Goal: Check status: Check status

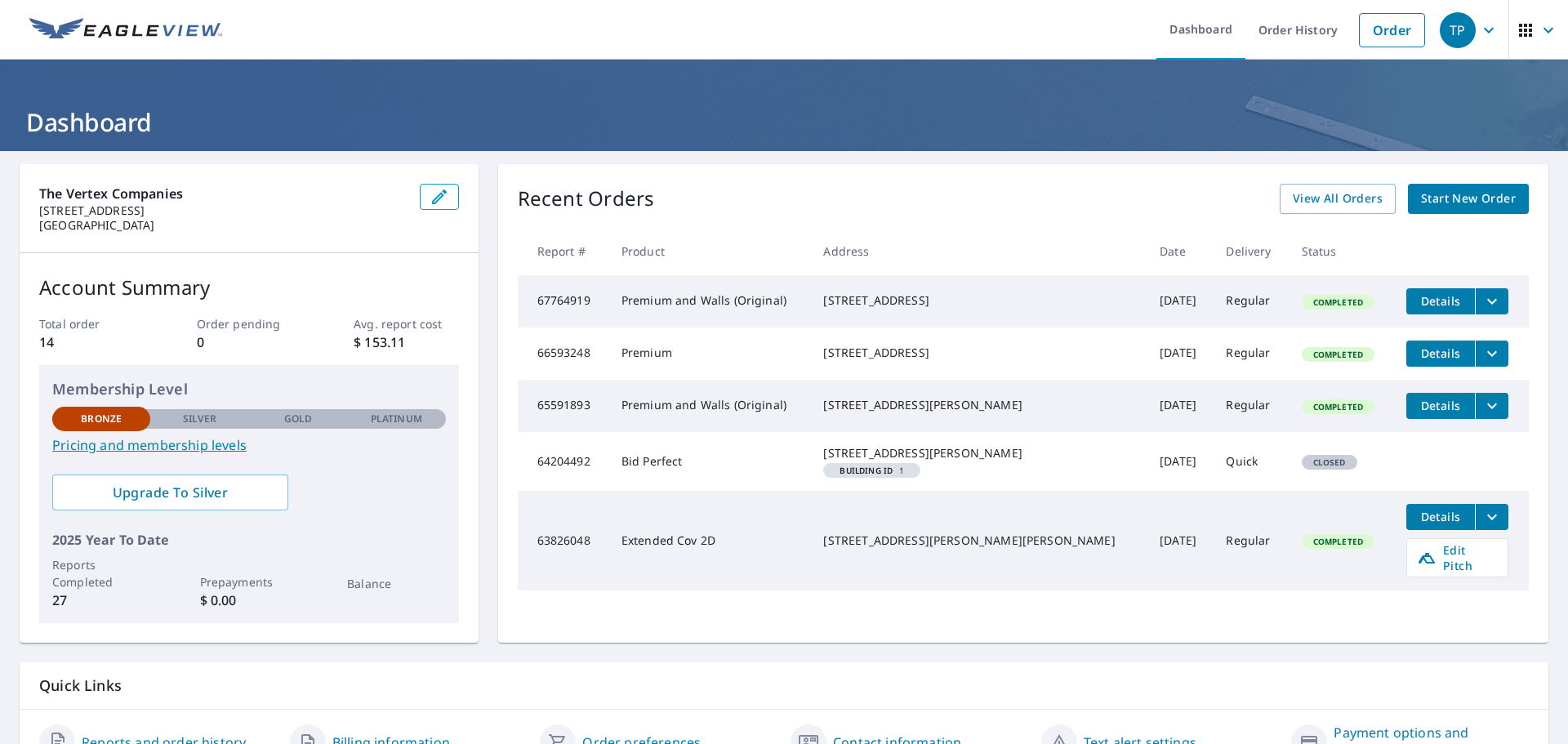
click at [1475, 299] on button "filesDropdownBtn-67764919" at bounding box center [1492, 301] width 33 height 26
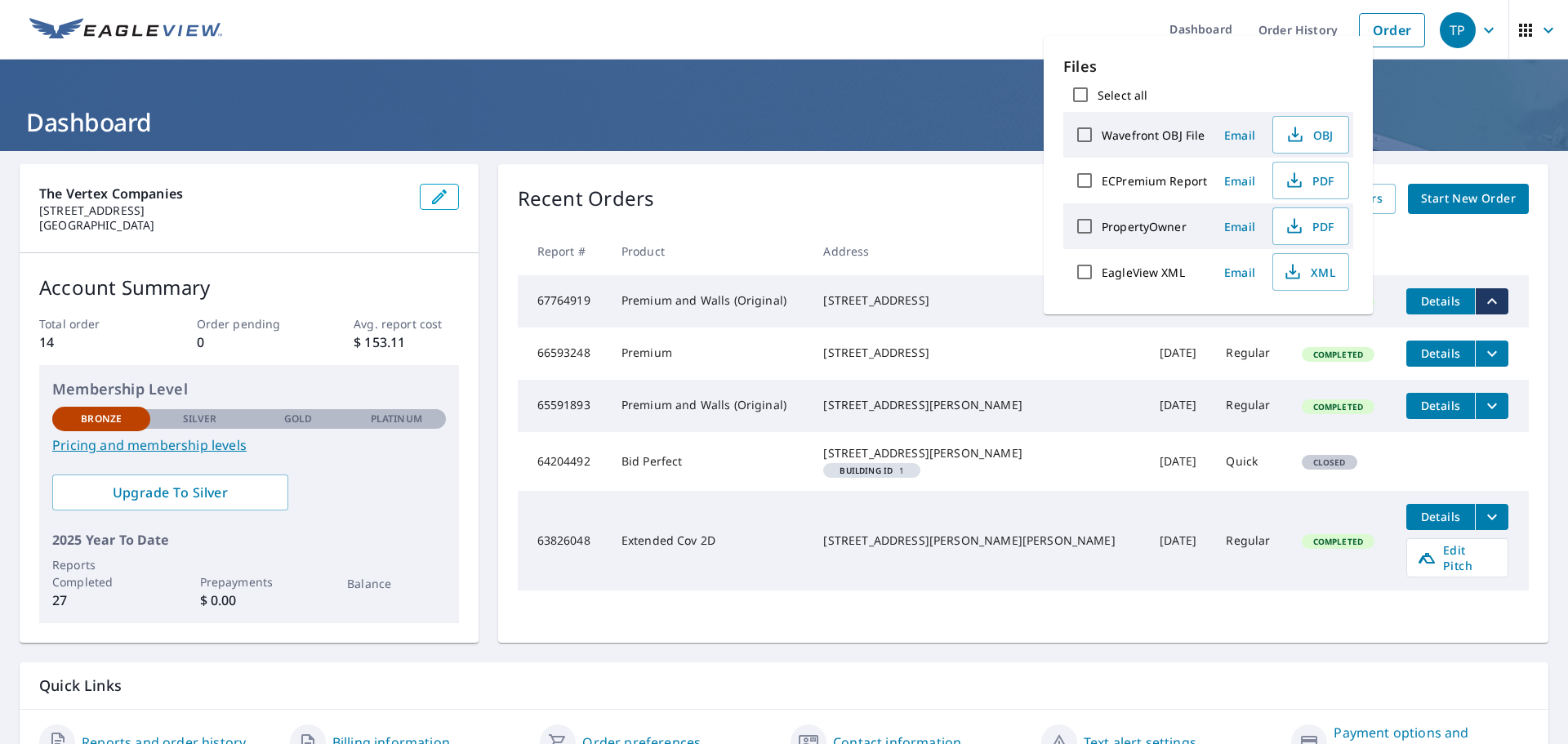
click at [1475, 299] on button "filesDropdownBtn-67764919" at bounding box center [1492, 301] width 33 height 26
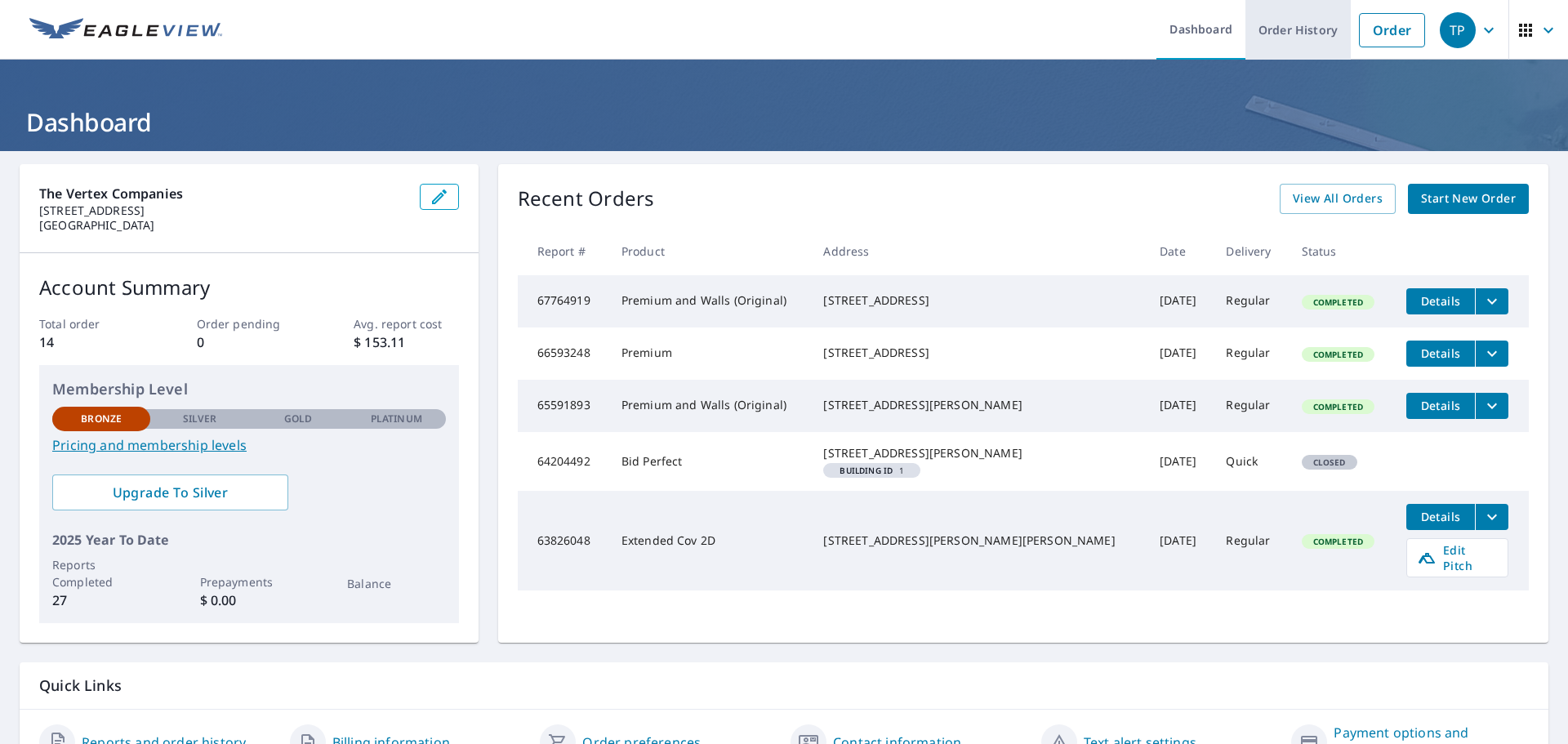
click at [1314, 26] on link "Order History" at bounding box center [1298, 30] width 105 height 59
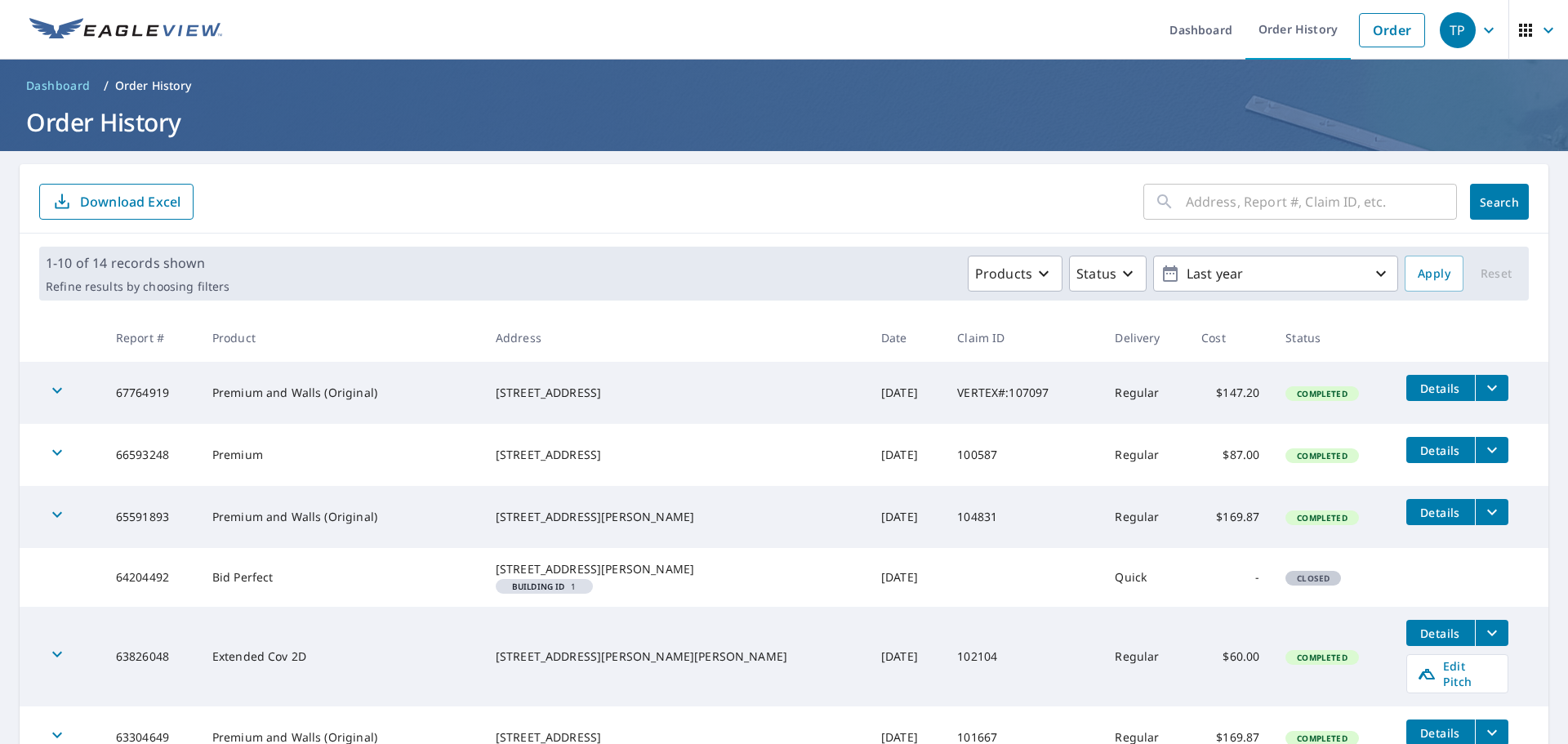
click at [1476, 394] on button "filesDropdownBtn-67764919" at bounding box center [1492, 387] width 33 height 26
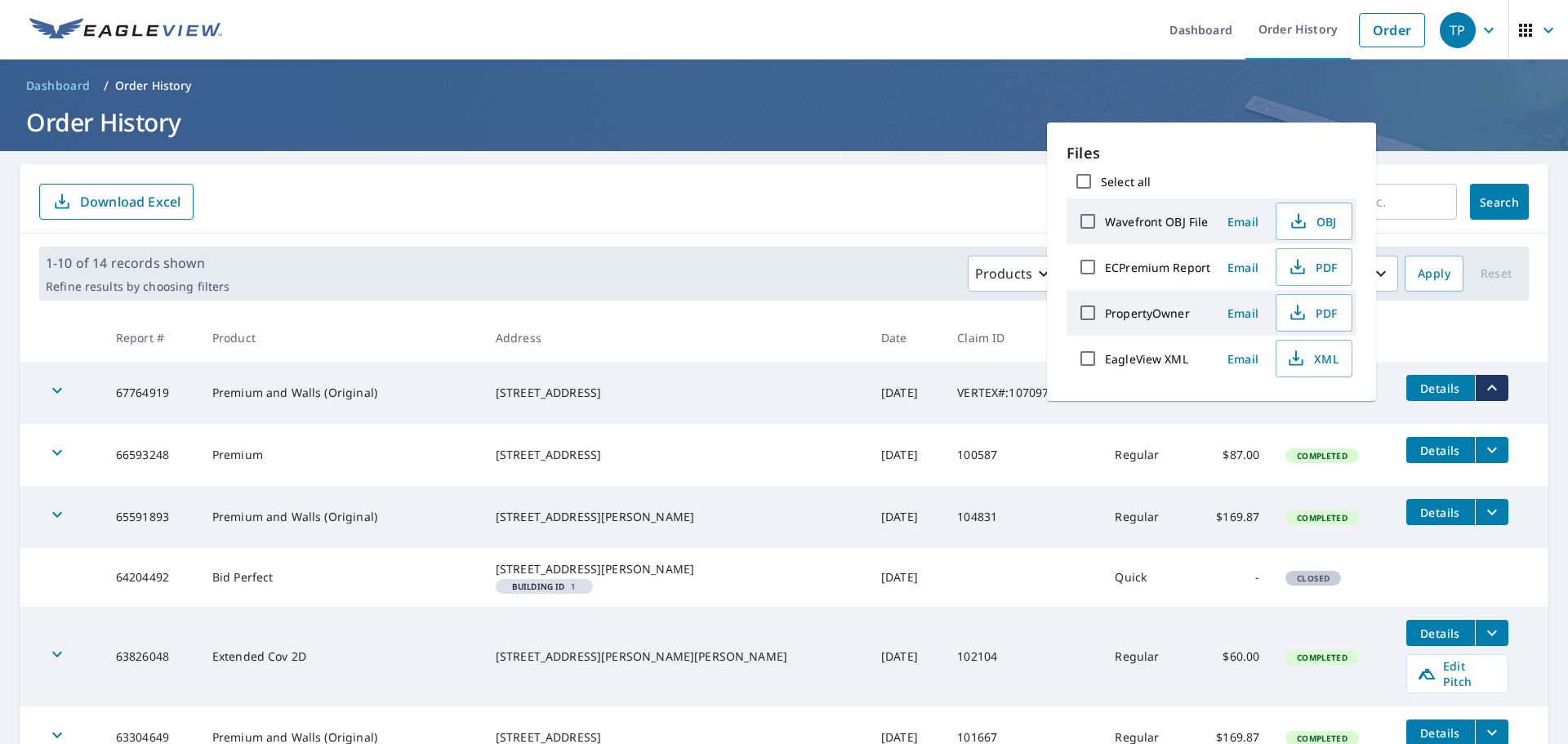
click at [1476, 394] on button "filesDropdownBtn-67764919" at bounding box center [1492, 387] width 33 height 26
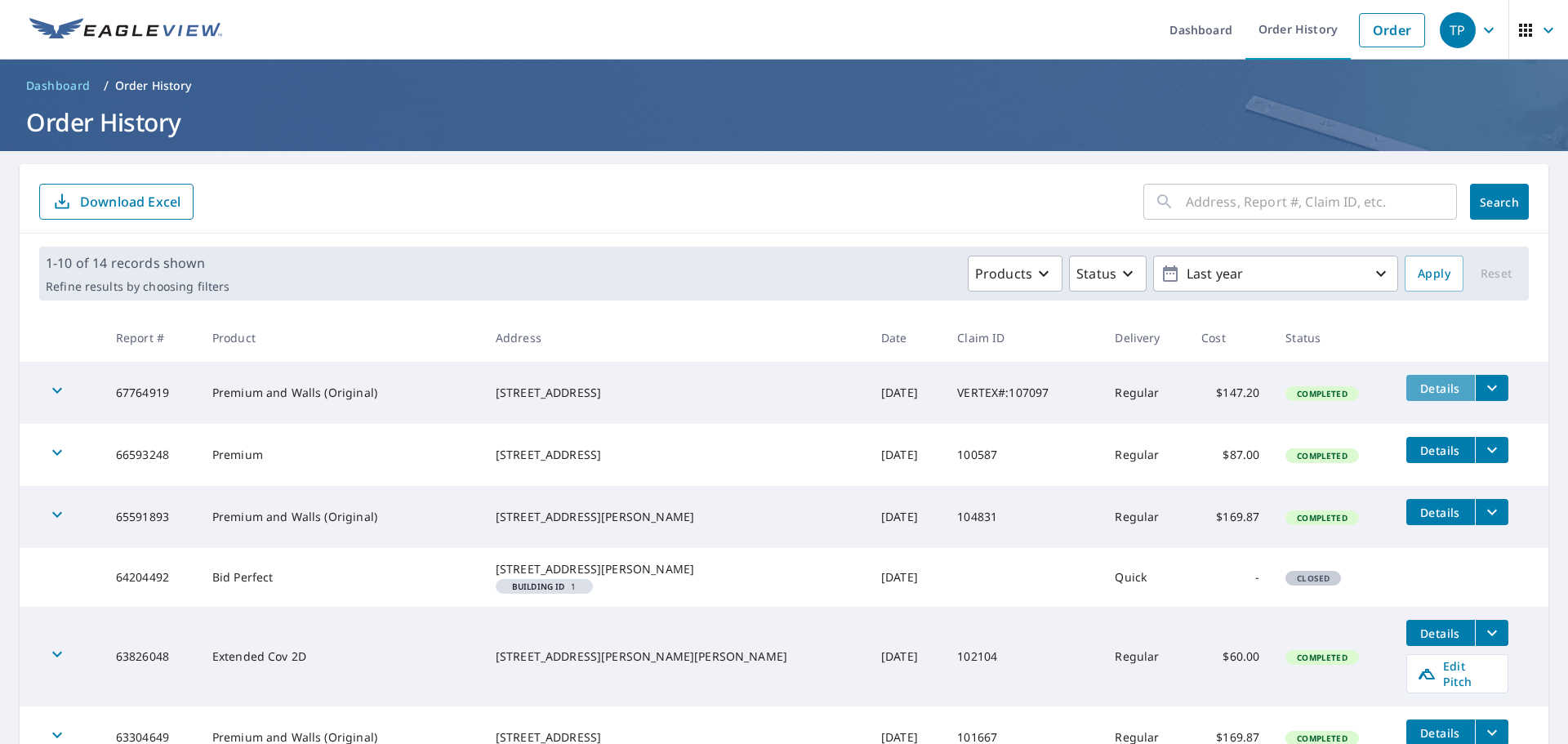
click at [1426, 388] on span "Details" at bounding box center [1440, 388] width 49 height 15
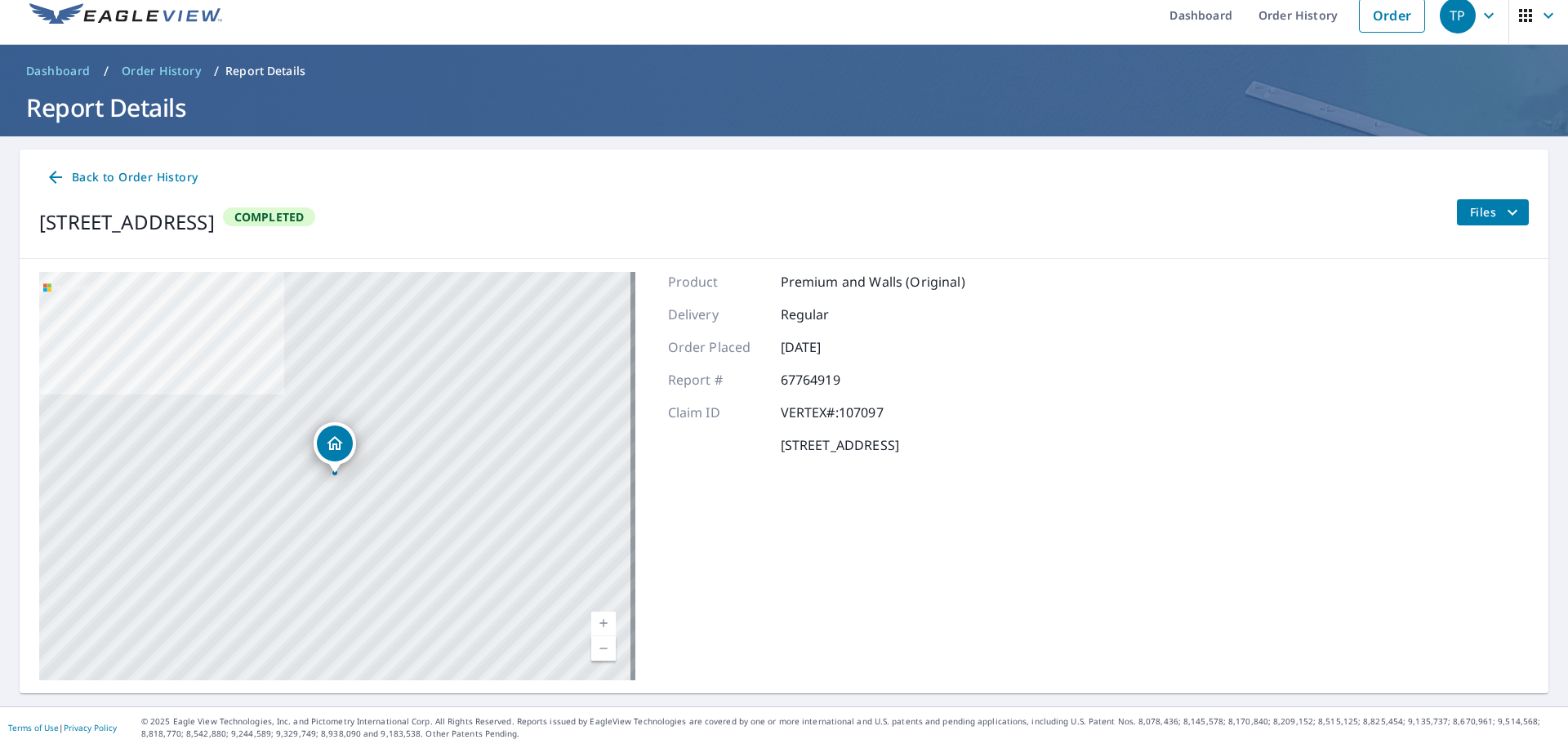
scroll to position [19, 0]
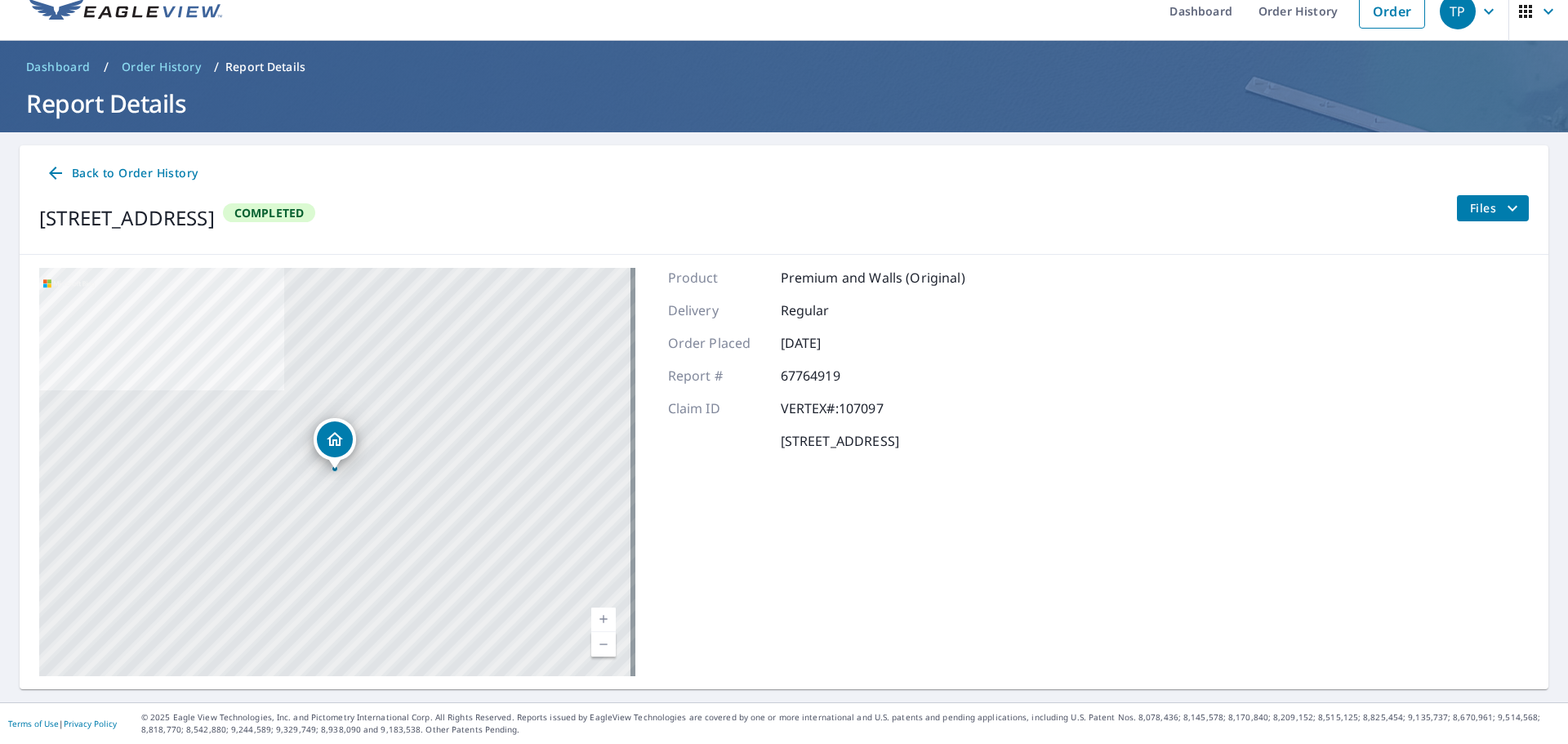
drag, startPoint x: 1353, startPoint y: 427, endPoint x: 1352, endPoint y: 417, distance: 10.0
